Goal: Task Accomplishment & Management: Complete application form

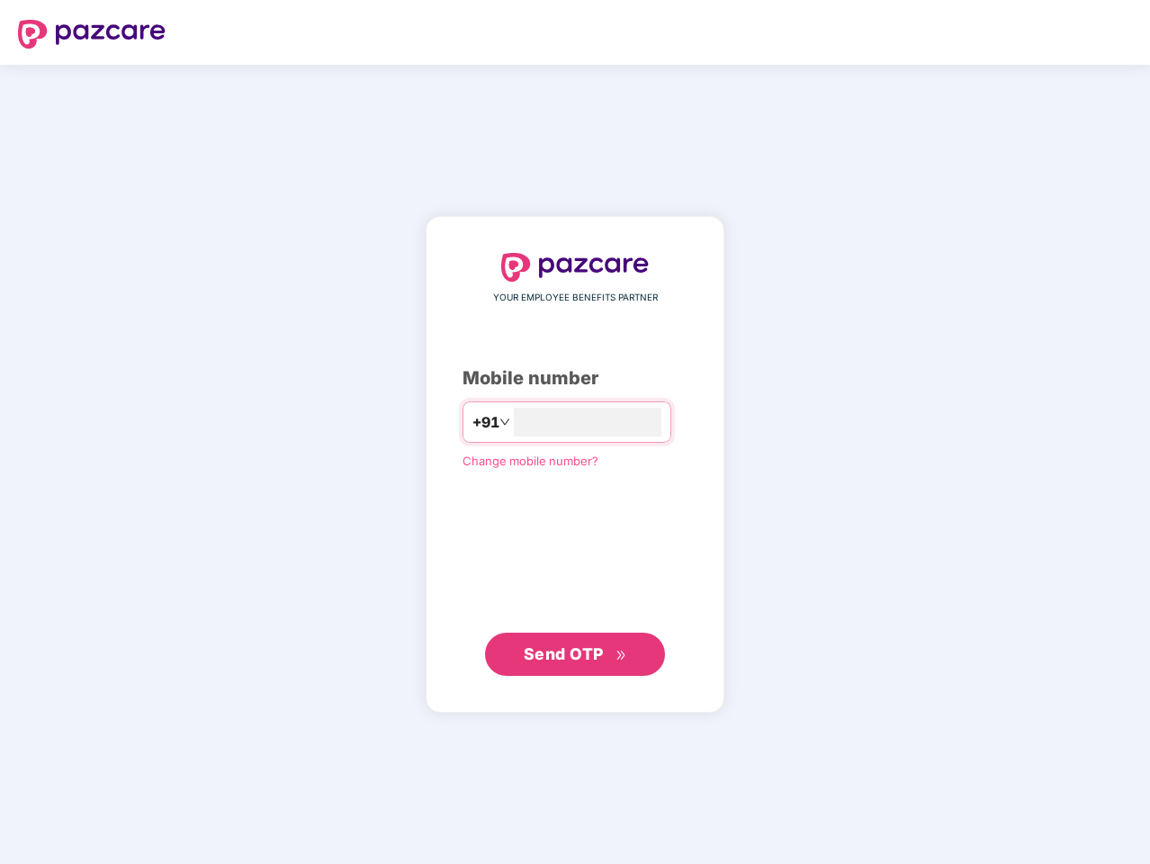
click at [575, 432] on input "number" at bounding box center [588, 422] width 148 height 29
click at [92, 34] on img at bounding box center [92, 34] width 148 height 29
click at [473, 422] on span "+91" at bounding box center [486, 422] width 27 height 23
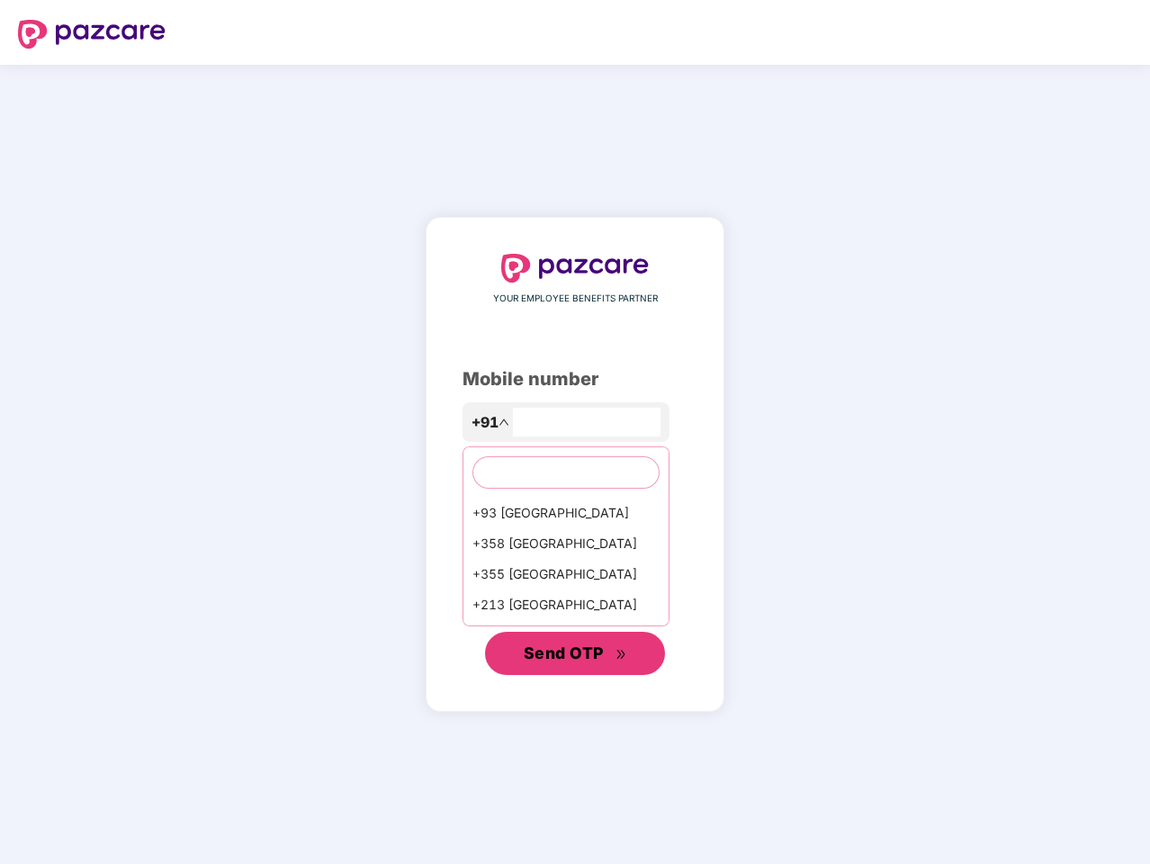
click at [575, 654] on span "Send OTP" at bounding box center [564, 653] width 80 height 19
